Goal: Transaction & Acquisition: Purchase product/service

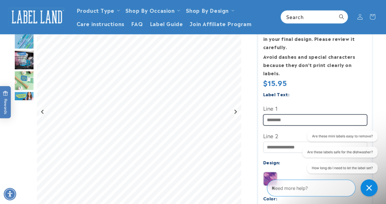
click at [275, 114] on input "Line 1" at bounding box center [315, 119] width 104 height 11
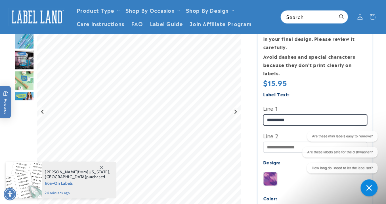
type input "**********"
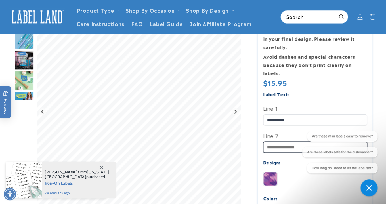
click at [280, 141] on input "Line 2" at bounding box center [315, 146] width 104 height 11
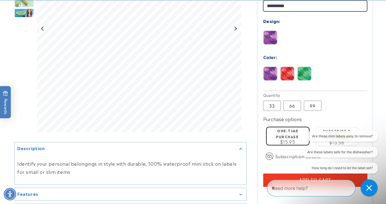
scroll to position [261, 0]
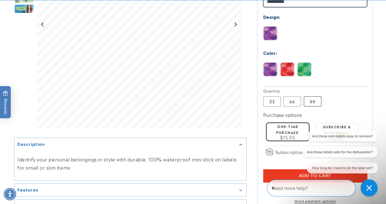
type input "**********"
click at [313, 96] on label "99 Variant sold out or unavailable" at bounding box center [312, 101] width 18 height 10
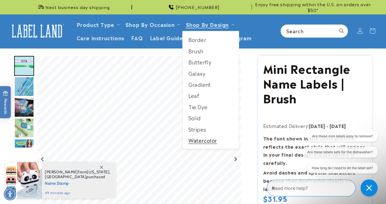
click at [199, 140] on link "Watercolor" at bounding box center [210, 140] width 56 height 11
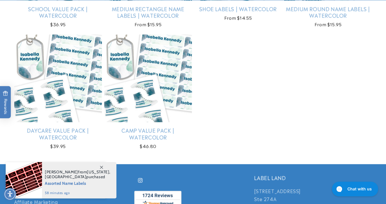
scroll to position [313, 0]
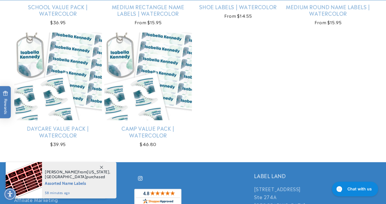
click at [101, 167] on icon at bounding box center [101, 167] width 3 height 3
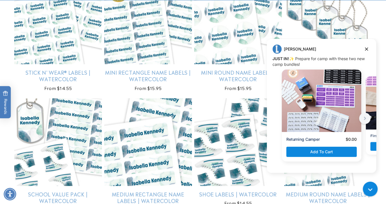
scroll to position [131, 0]
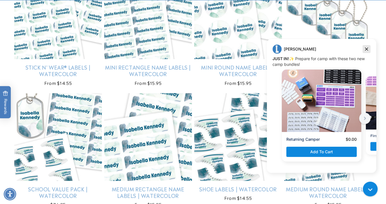
click at [368, 46] on icon "Dismiss campaign" at bounding box center [366, 49] width 6 height 7
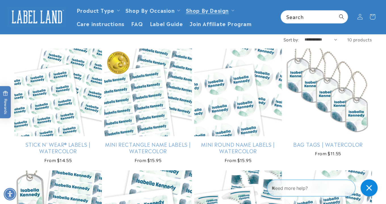
scroll to position [0, 0]
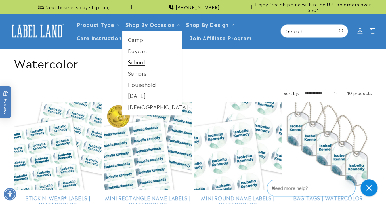
click at [136, 62] on link "School" at bounding box center [152, 61] width 60 height 11
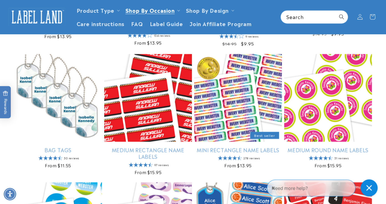
scroll to position [292, 0]
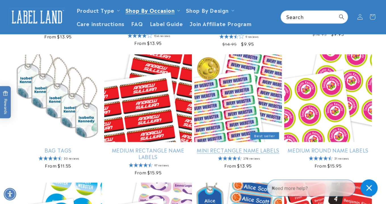
click at [242, 150] on link "Mini Rectangle Name Labels" at bounding box center [238, 150] width 88 height 7
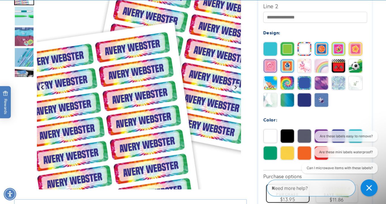
click at [318, 82] on img at bounding box center [321, 83] width 14 height 14
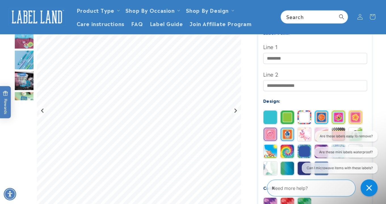
scroll to position [166, 0]
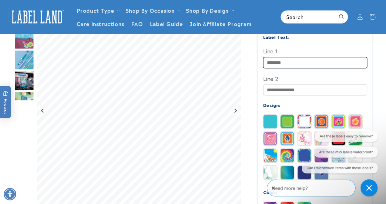
click at [295, 62] on input "Line 1" at bounding box center [315, 62] width 104 height 11
type input "**********"
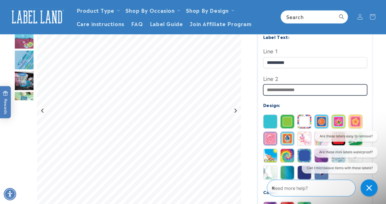
click at [289, 90] on input "Line 2" at bounding box center [315, 89] width 104 height 11
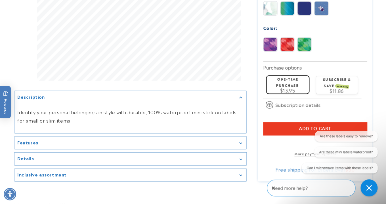
scroll to position [333, 0]
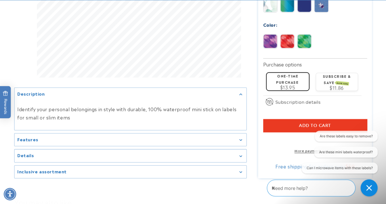
type input "**********"
click at [279, 84] on label "One-time purchase" at bounding box center [287, 78] width 22 height 11
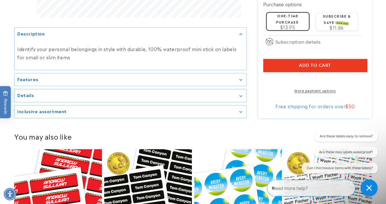
scroll to position [393, 0]
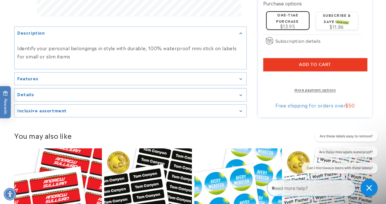
click at [184, 81] on div "Features" at bounding box center [130, 79] width 226 height 4
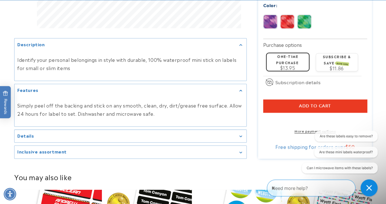
scroll to position [354, 0]
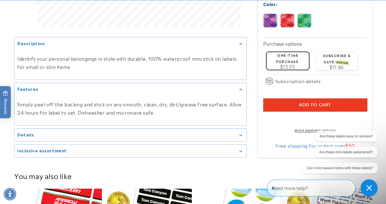
click at [314, 106] on span "Add to cart" at bounding box center [315, 104] width 32 height 5
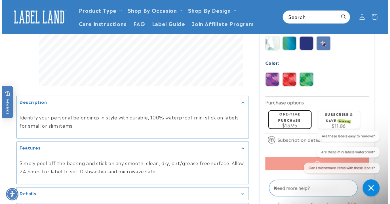
scroll to position [234, 0]
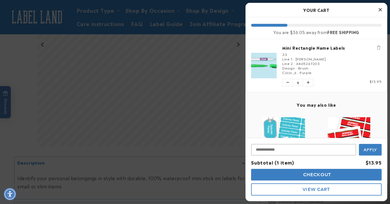
click at [316, 173] on span "Checkout" at bounding box center [316, 174] width 29 height 5
